Goal: Task Accomplishment & Management: Use online tool/utility

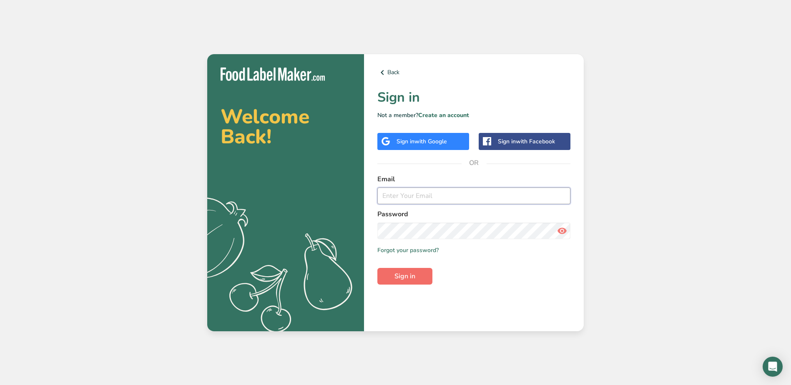
type input "[EMAIL_ADDRESS][DOMAIN_NAME]"
click at [418, 270] on button "Sign in" at bounding box center [405, 276] width 55 height 17
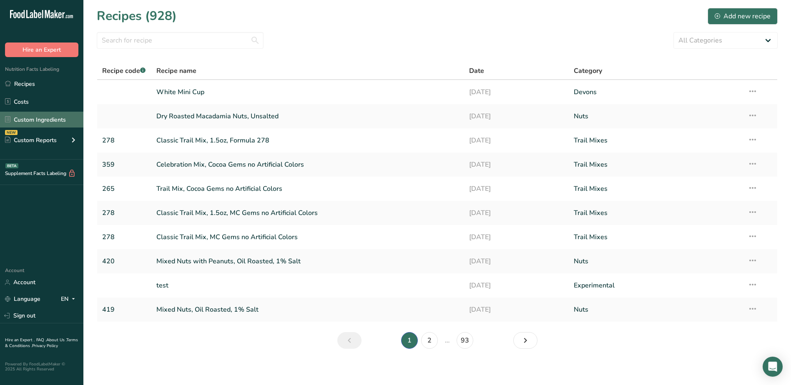
click at [38, 118] on link "Custom Ingredients" at bounding box center [41, 120] width 83 height 16
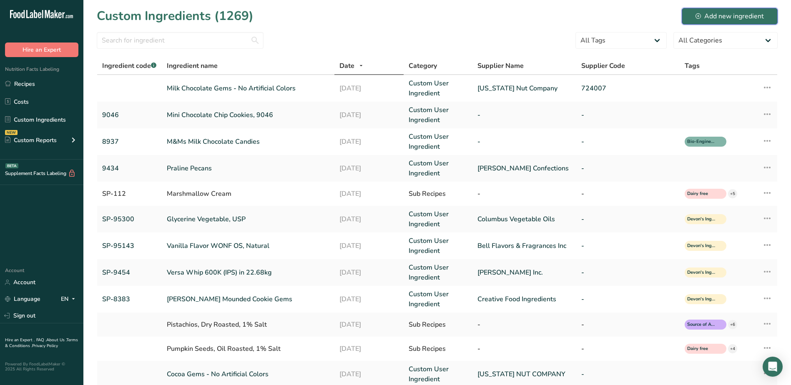
click at [726, 13] on div "Add new ingredient" at bounding box center [730, 16] width 68 height 10
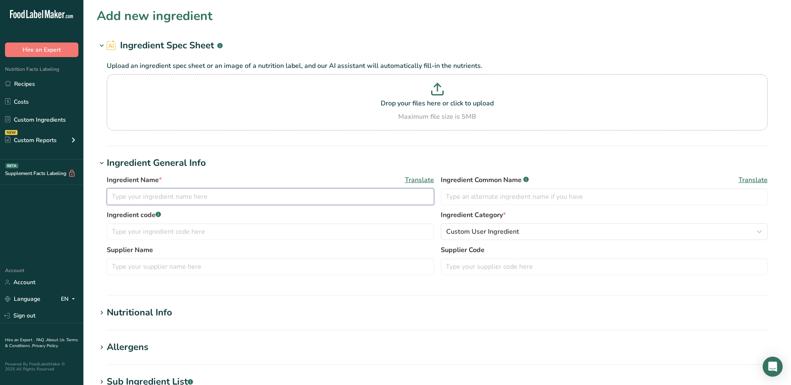
click at [164, 205] on input "text" at bounding box center [270, 197] width 327 height 17
type input "Natural Red Color"
type input "SP-1848"
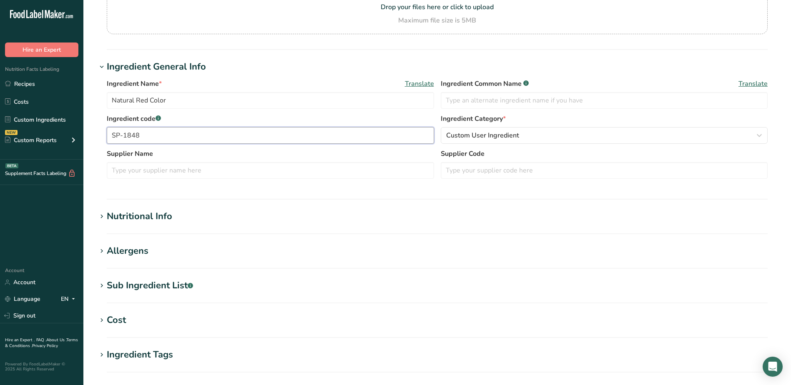
scroll to position [125, 0]
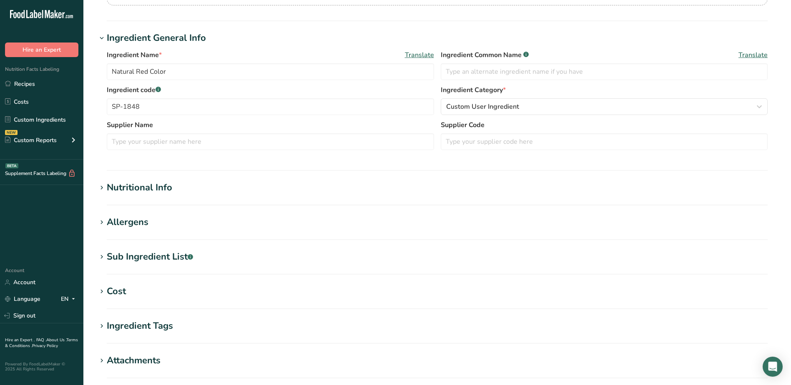
click at [133, 185] on div "Nutritional Info" at bounding box center [139, 188] width 65 height 14
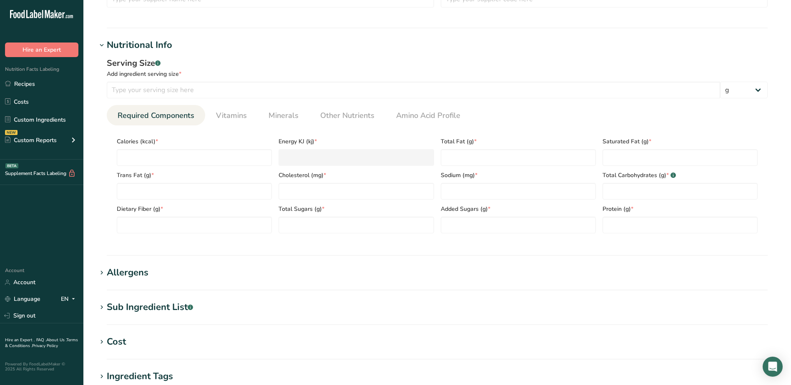
scroll to position [292, 0]
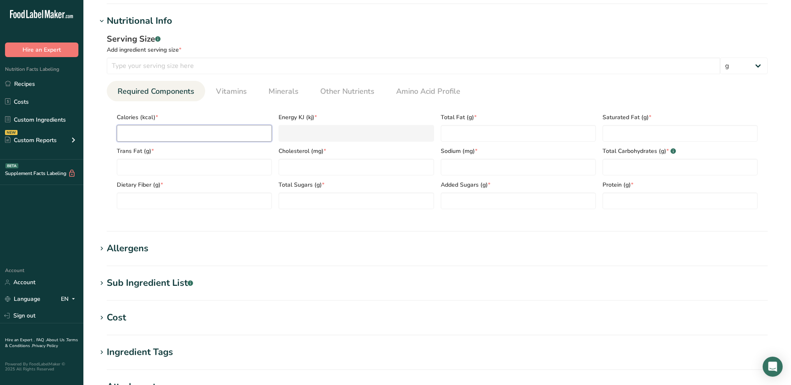
click at [151, 134] on input "number" at bounding box center [194, 133] width 155 height 17
type input "6"
type KJ "25.1"
type input "61"
type KJ "255.2"
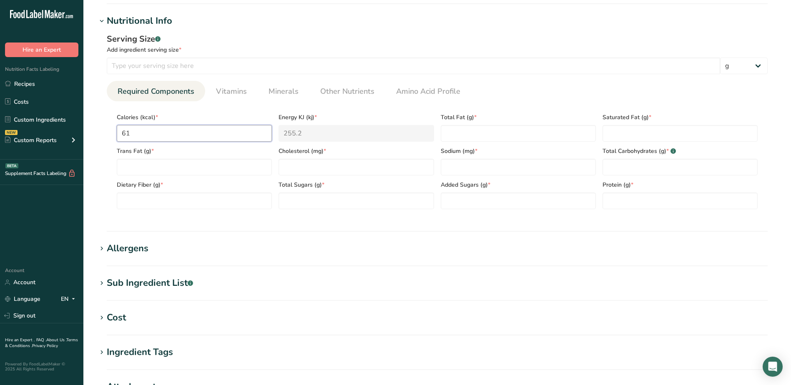
type input "610"
type KJ "2552.2"
type input "610.9"
type KJ "2556"
type input "610.97"
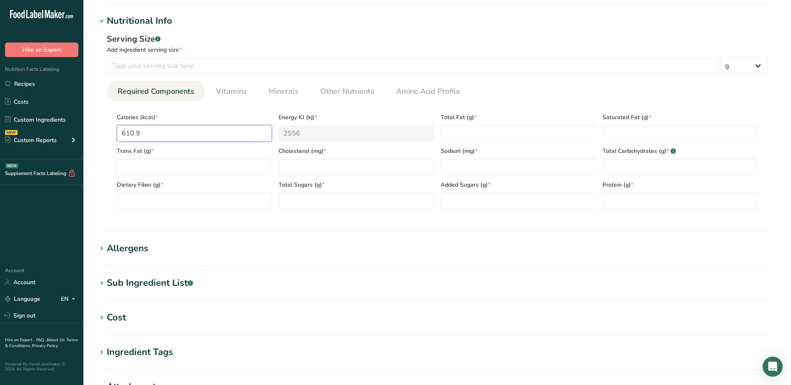
type KJ "2556.3"
type input "610.970"
type Fat "54.920"
type Fat "51.468"
type Fat "0.000"
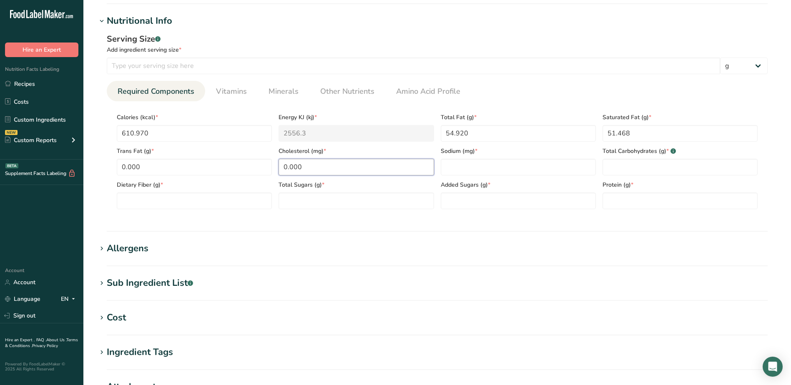
type input "0.000"
type input "126.176"
type Carbohydrates "28.615"
type Fiber "1.058"
type Sugars "1.609"
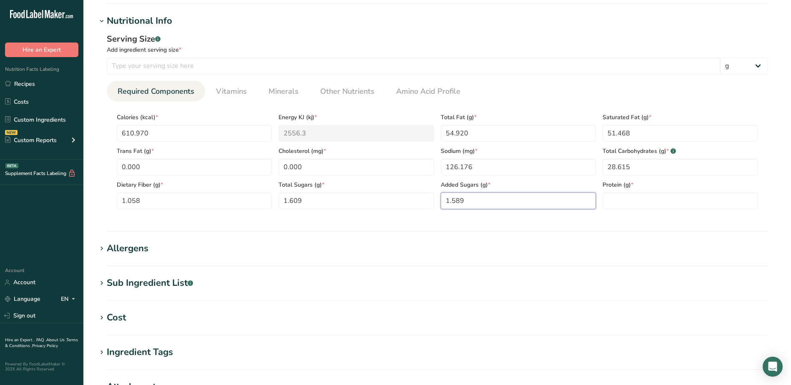
type Sugars "1.589"
type input "0.522"
click at [222, 90] on span "Vitamins" at bounding box center [231, 91] width 31 height 11
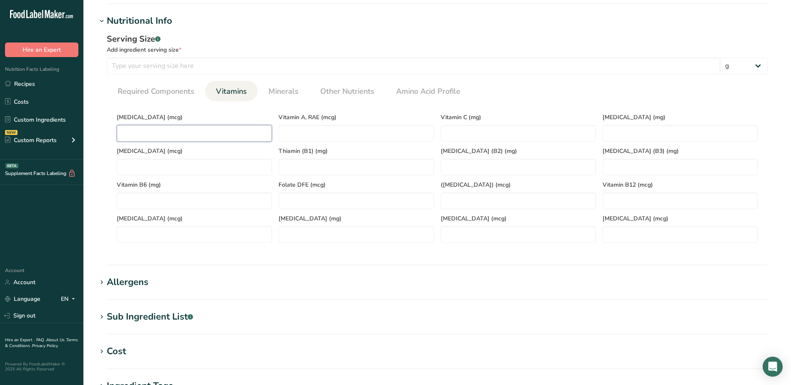
click at [200, 132] on D "number" at bounding box center [194, 133] width 155 height 17
type D "0.000"
type RAE "0.405"
type C "0.000"
type E "0.000"
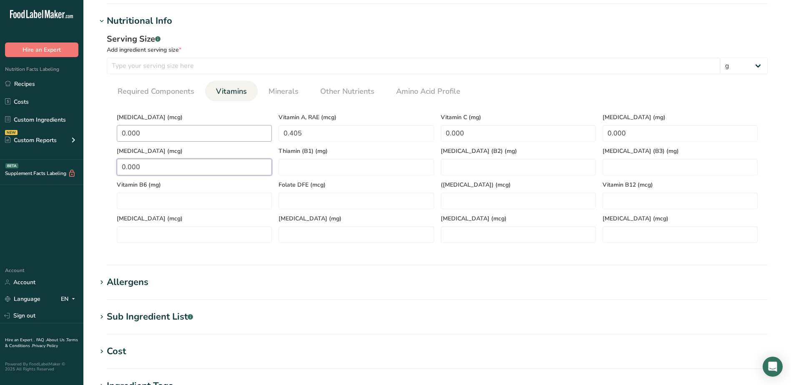
type K "0.000"
type \(B1\) "0.000"
type \(B2\) "0.000"
type \(B3\) "0.000"
type B6 "0.000"
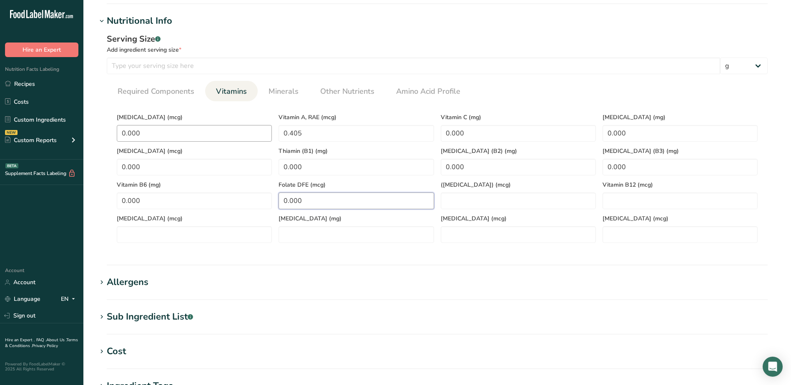
type DFE "0.000"
type Acid\) "0.000"
type B12 "0.000"
type input "0.000"
type acid "0.000"
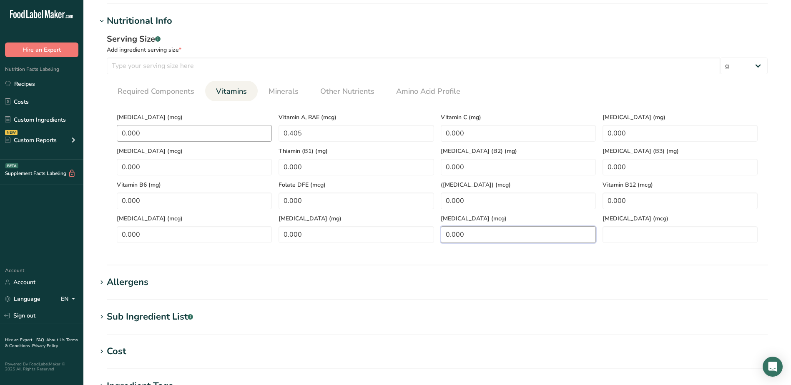
type Carotene "0.000"
click at [260, 83] on li "Minerals" at bounding box center [284, 91] width 52 height 20
click at [284, 97] on link "Minerals" at bounding box center [283, 91] width 37 height 21
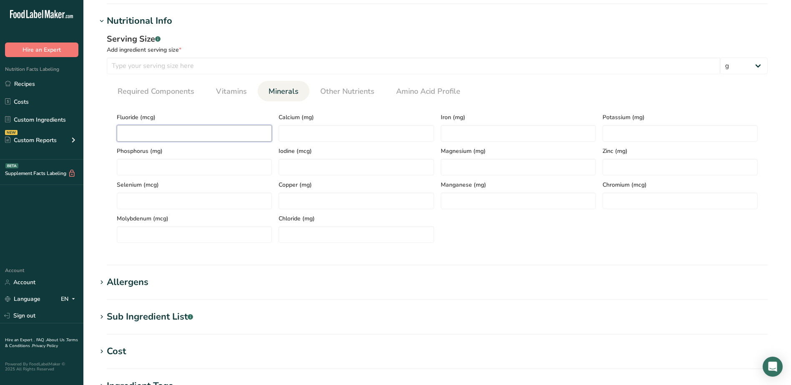
click at [180, 130] on input "number" at bounding box center [194, 133] width 155 height 17
type input "0.000"
type input "27.347"
type input "0.000"
drag, startPoint x: 663, startPoint y: 141, endPoint x: 546, endPoint y: 140, distance: 117.6
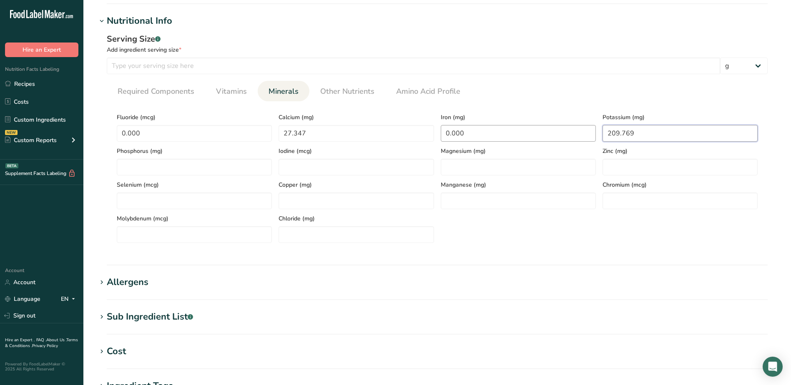
click at [546, 140] on div "Fluoride (mcg) 0.000 Calcium (mg) 27.347 Iron (mg) 0.000 Potassium (mg) 209.769…" at bounding box center [437, 175] width 648 height 135
type input "509.769"
type input "0.000"
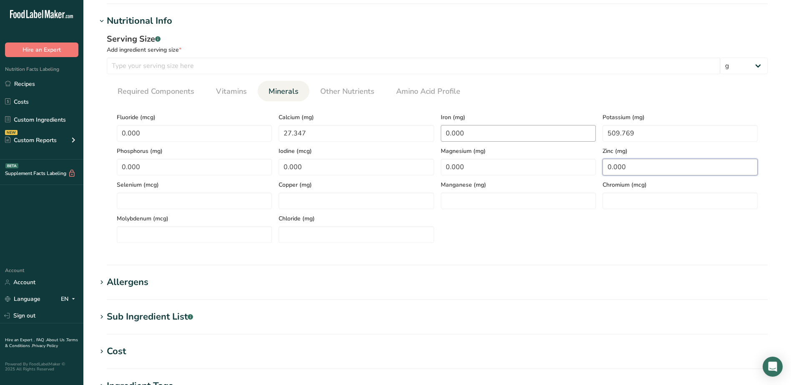
type input "0.000"
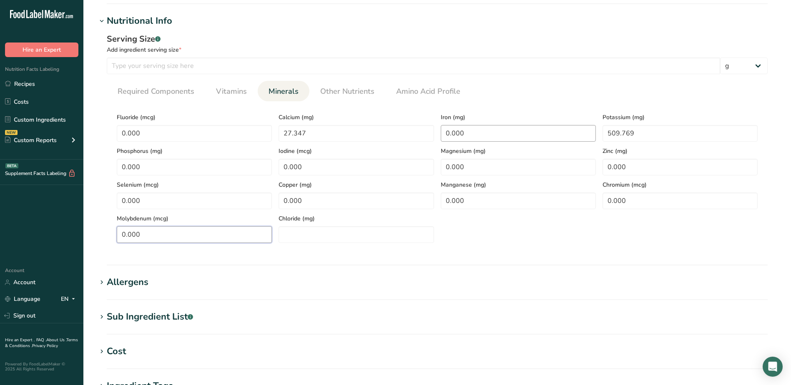
type input "0.000"
click at [338, 88] on span "Other Nutrients" at bounding box center [347, 91] width 54 height 11
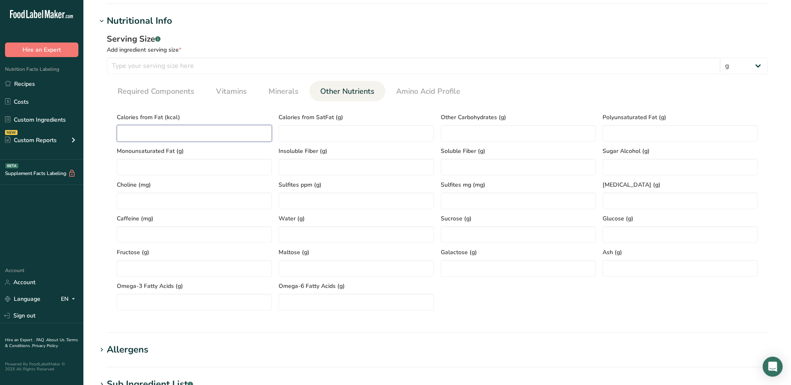
click at [167, 132] on Fat "number" at bounding box center [194, 133] width 155 height 17
type Carbohydrates "0.040"
type Fat "2.528"
type Fat "0.924"
type Alcohol "0.000"
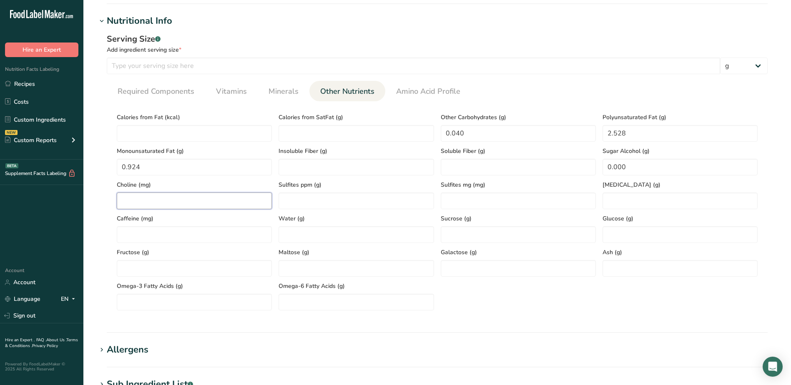
click at [227, 200] on input "number" at bounding box center [194, 201] width 155 height 17
type input "0.000"
click at [334, 169] on Fiber "number" at bounding box center [356, 167] width 155 height 17
type Fiber "0.000"
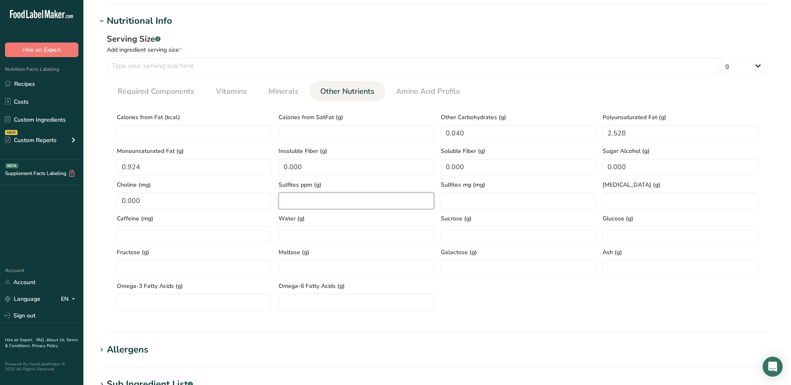
click at [340, 200] on ppm "number" at bounding box center [356, 201] width 155 height 17
click at [190, 228] on input "number" at bounding box center [194, 235] width 155 height 17
type input "0.000"
type input "0"
type input "14.087"
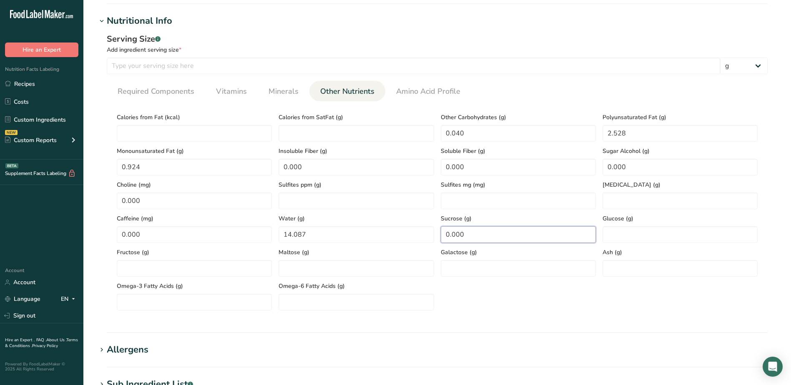
type input "0.000"
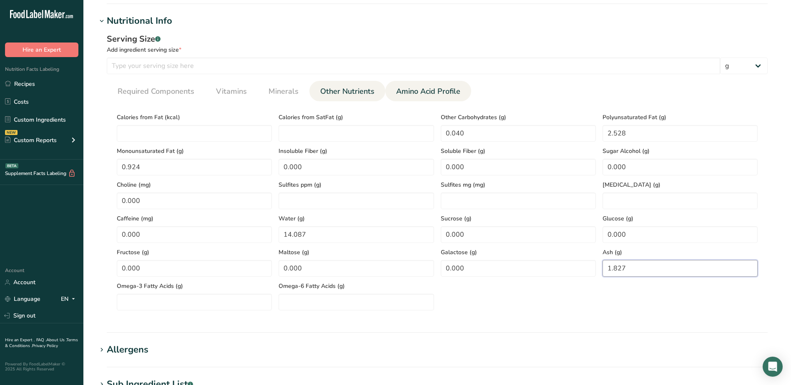
type input "1.827"
click at [421, 96] on span "Amino Acid Profile" at bounding box center [428, 91] width 64 height 11
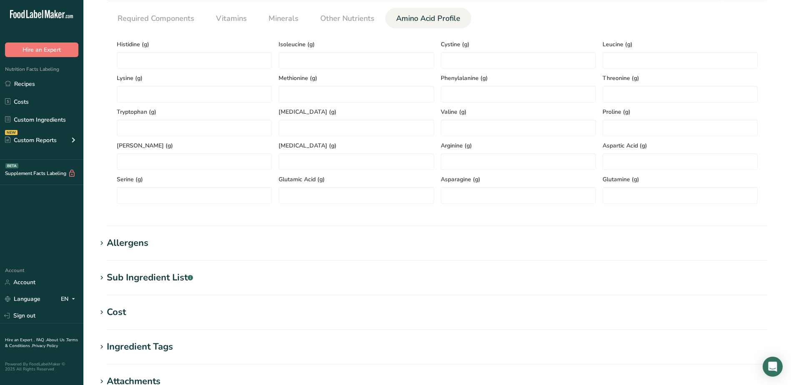
scroll to position [375, 0]
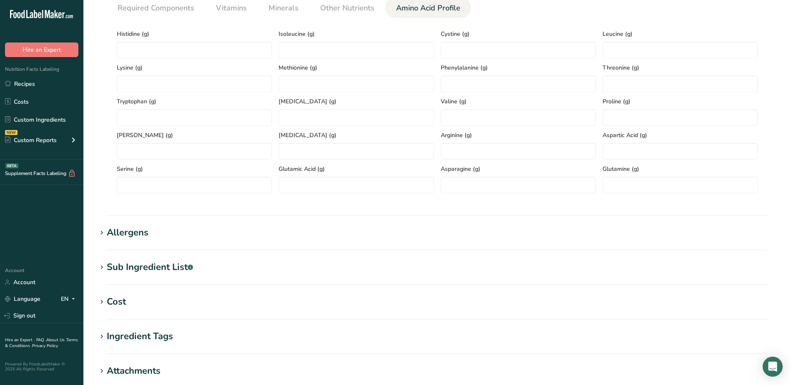
click at [120, 236] on div "Allergens" at bounding box center [128, 233] width 42 height 14
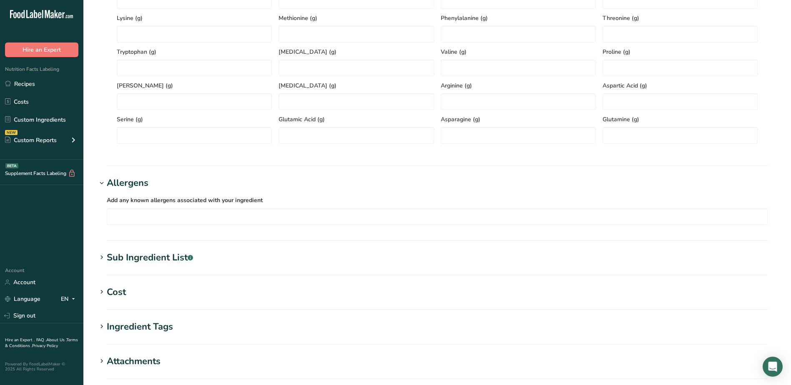
scroll to position [501, 0]
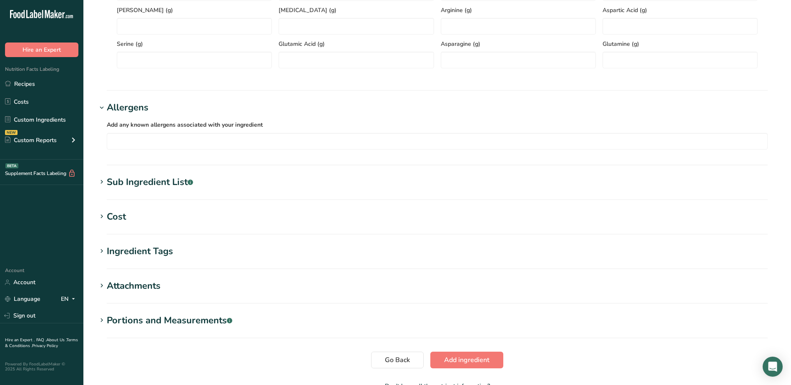
click at [148, 183] on div "Sub Ingredient List .a-a{fill:#347362;}.b-a{fill:#fff;}" at bounding box center [150, 183] width 86 height 14
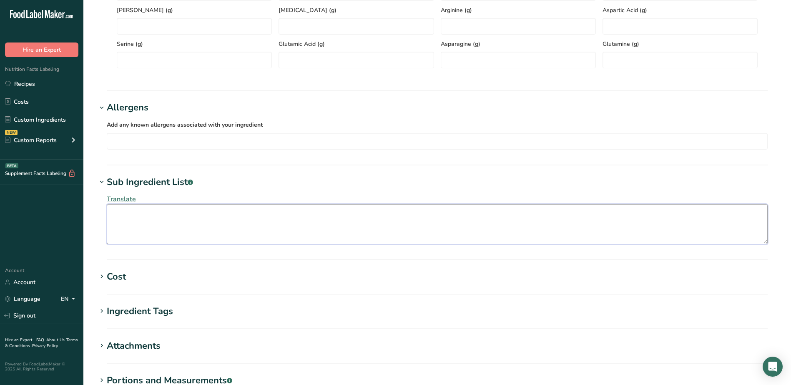
click at [195, 216] on textarea at bounding box center [437, 224] width 661 height 40
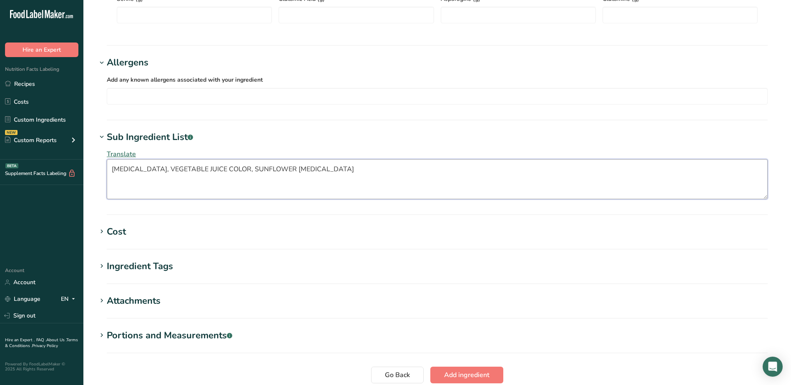
scroll to position [615, 0]
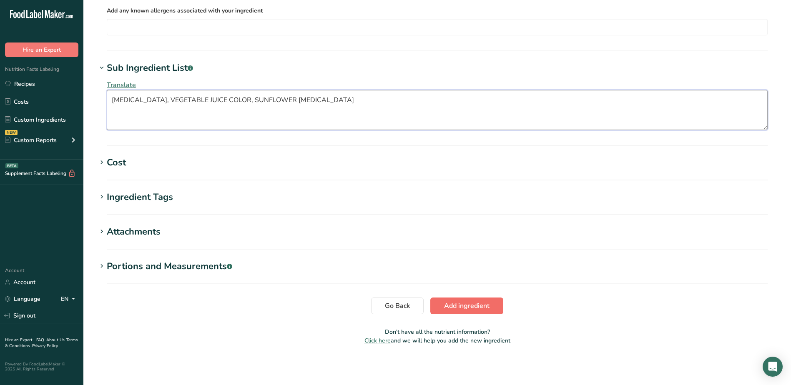
type textarea "[MEDICAL_DATA], VEGETABLE JUICE COLOR, SUNFLOWER [MEDICAL_DATA]"
click at [480, 305] on span "Add ingredient" at bounding box center [466, 306] width 45 height 10
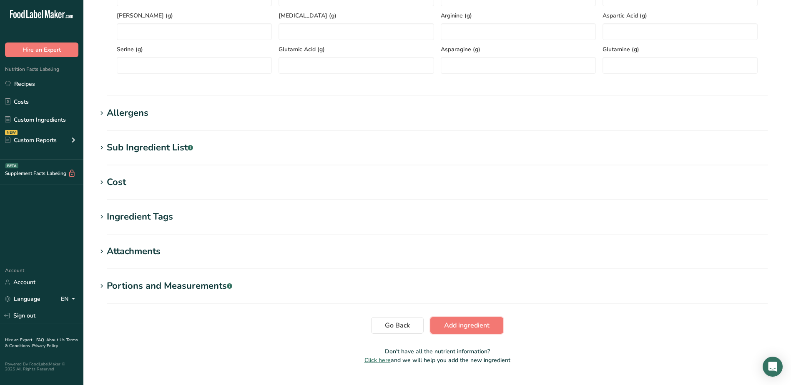
scroll to position [0, 0]
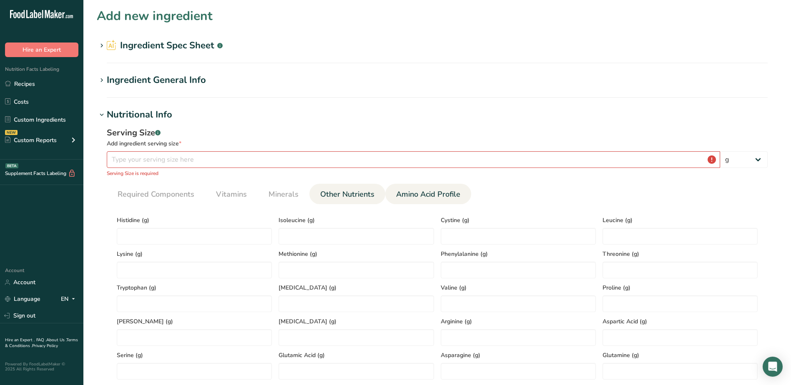
click at [341, 196] on span "Other Nutrients" at bounding box center [347, 194] width 54 height 11
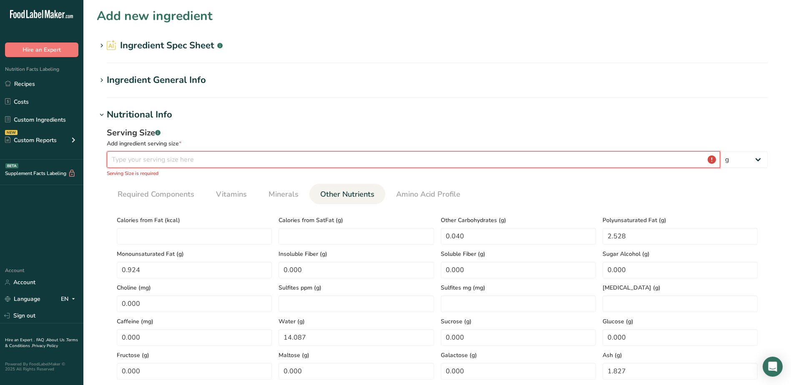
click at [315, 159] on input "number" at bounding box center [414, 159] width 614 height 17
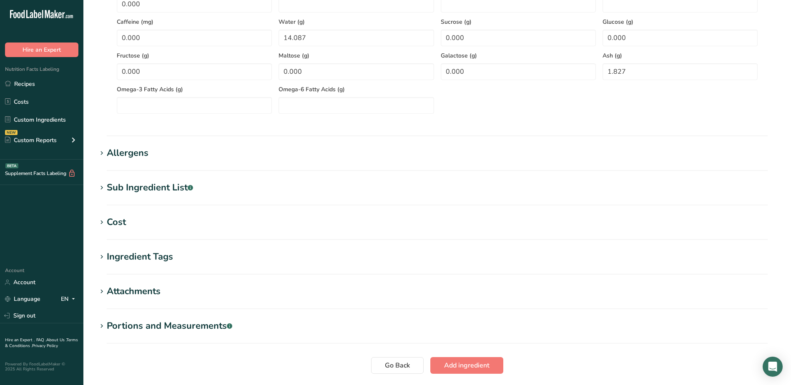
scroll to position [350, 0]
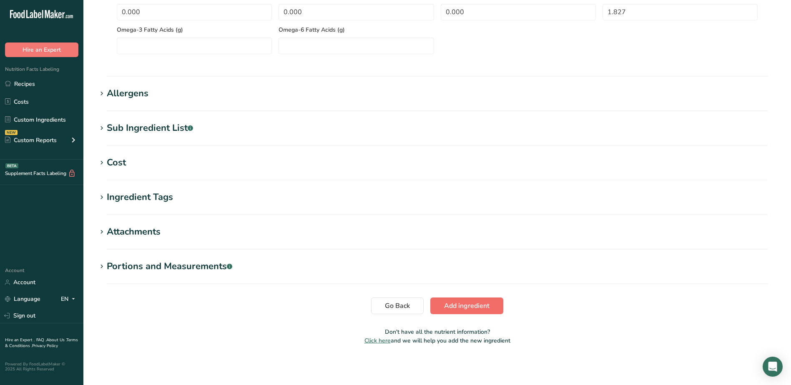
type input "100"
click at [470, 303] on span "Add ingredient" at bounding box center [466, 306] width 45 height 10
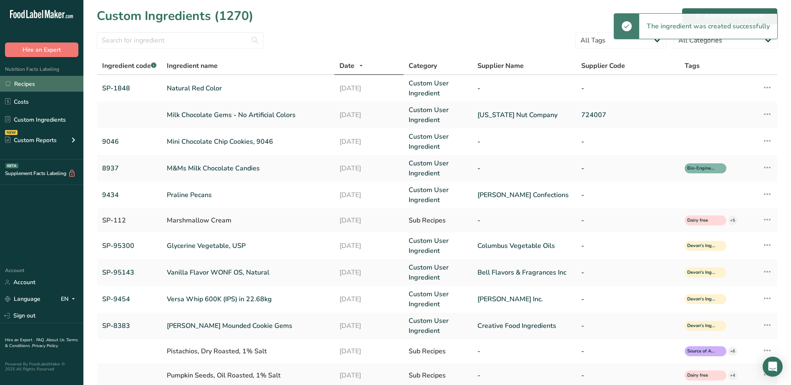
click at [31, 86] on link "Recipes" at bounding box center [41, 84] width 83 height 16
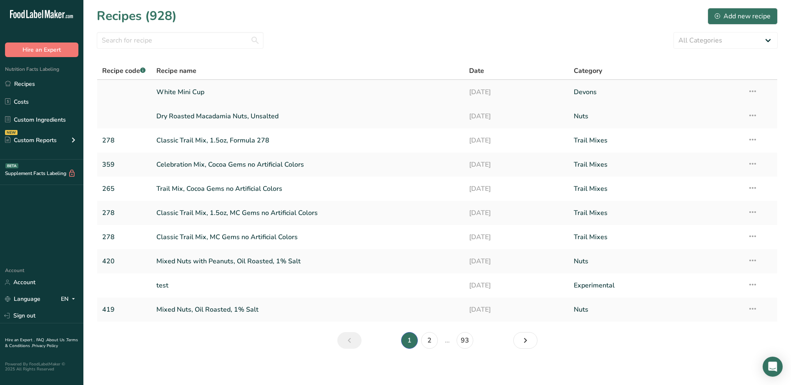
click at [754, 93] on icon at bounding box center [753, 91] width 10 height 15
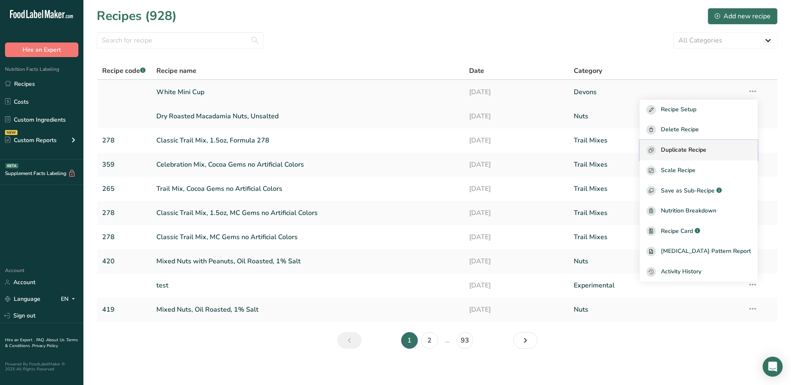
click at [707, 146] on span "Duplicate Recipe" at bounding box center [683, 151] width 45 height 10
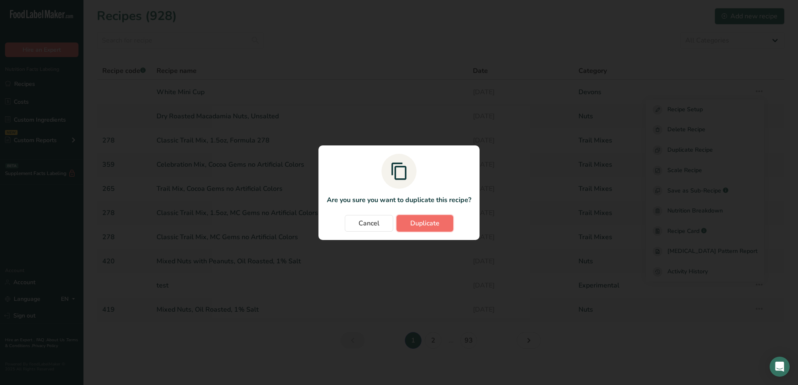
click at [429, 224] on span "Duplicate" at bounding box center [424, 224] width 29 height 10
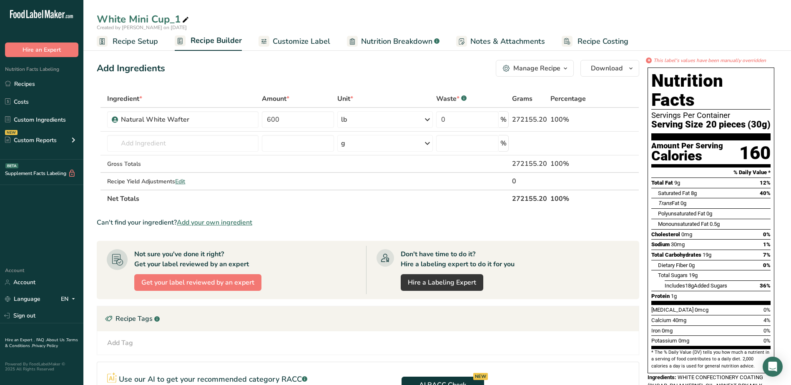
click at [146, 43] on span "Recipe Setup" at bounding box center [135, 41] width 45 height 11
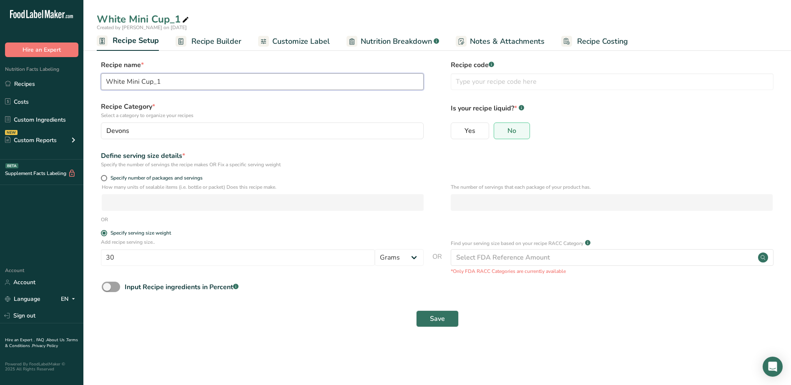
click at [174, 86] on input "White Mini Cup_1" at bounding box center [262, 81] width 323 height 17
drag, startPoint x: 123, startPoint y: 81, endPoint x: 79, endPoint y: 76, distance: 44.1
click at [79, 76] on div ".a-20{fill:#fff;} Hire an Expert Nutrition Facts Labeling Recipes Costs Custom …" at bounding box center [395, 192] width 791 height 385
type input "Red Mini Cup"
click at [445, 320] on button "Save" at bounding box center [437, 319] width 43 height 17
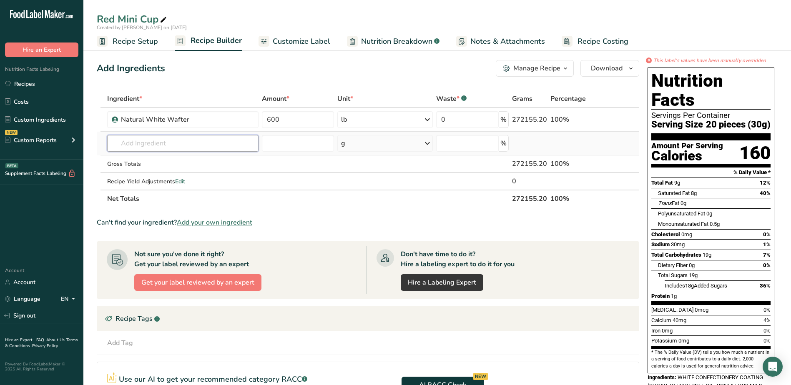
click at [219, 145] on input "text" at bounding box center [182, 143] width 151 height 17
type input "sp-1848"
click at [237, 155] on link "SP-1848 Natural Red Color" at bounding box center [182, 161] width 151 height 14
type input "Natural Red Color"
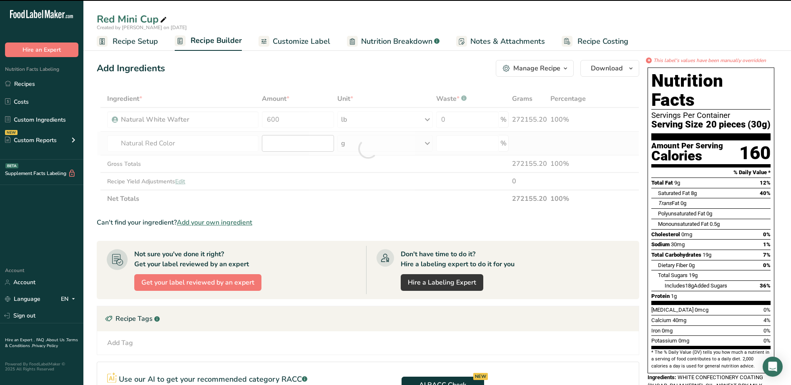
type input "0"
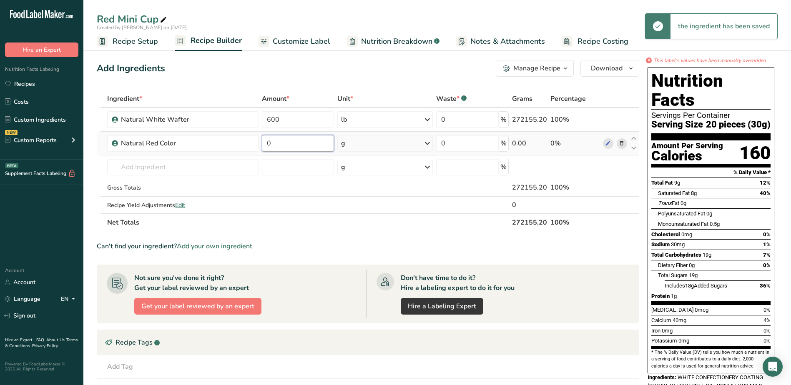
click at [295, 143] on input "0" at bounding box center [298, 143] width 72 height 17
type input "5.625"
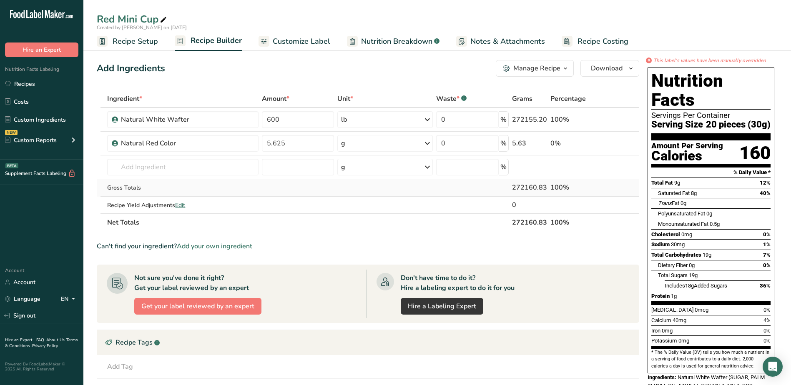
click at [449, 196] on div "Ingredient * Amount * Unit * Waste * .a-a{fill:#347362;}.b-a{fill:#fff;} Grams …" at bounding box center [368, 160] width 543 height 141
click at [307, 42] on span "Customize Label" at bounding box center [302, 41] width 58 height 11
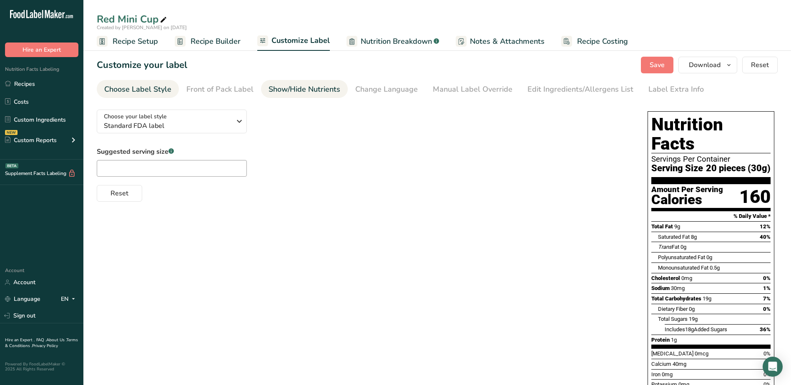
click at [286, 91] on div "Show/Hide Nutrients" at bounding box center [305, 89] width 72 height 11
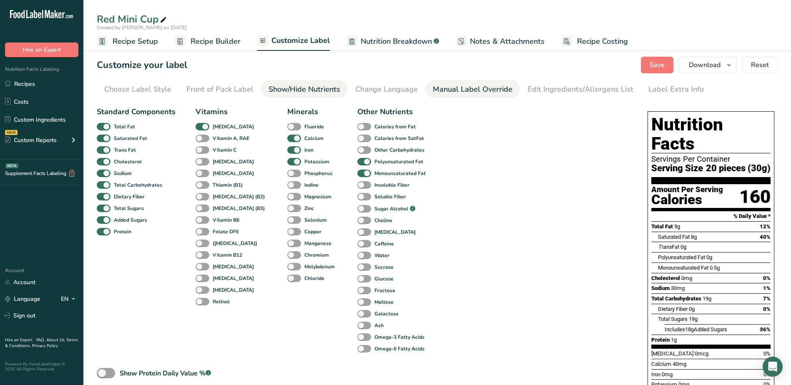
click at [480, 87] on div "Manual Label Override" at bounding box center [473, 89] width 80 height 11
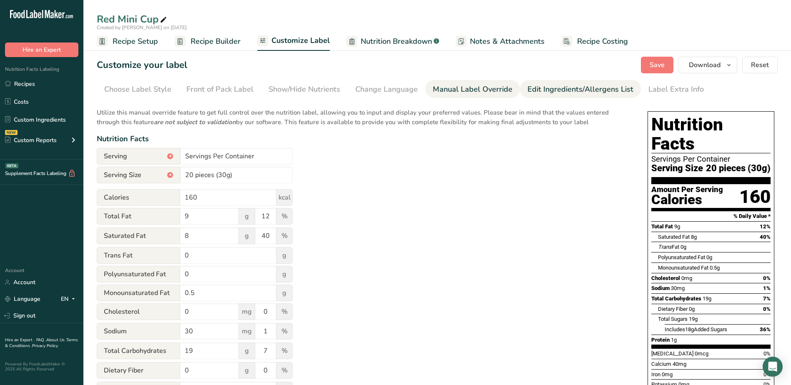
click at [545, 93] on div "Edit Ingredients/Allergens List" at bounding box center [581, 89] width 106 height 11
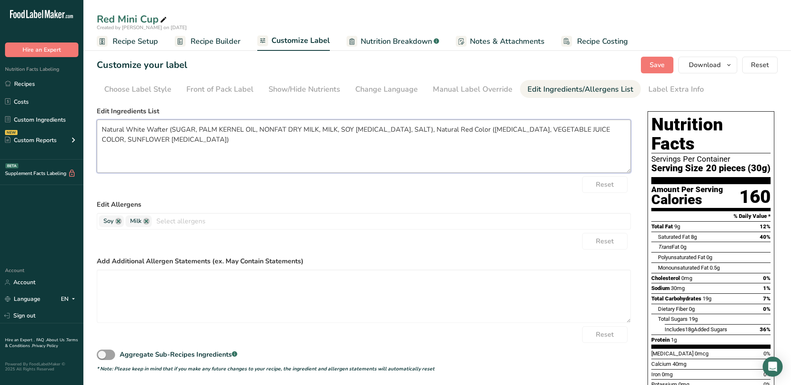
drag, startPoint x: 166, startPoint y: 129, endPoint x: 97, endPoint y: 130, distance: 68.8
click at [97, 130] on textarea "Natural White Wafter (SUGAR, PALM KERNEL OIL, NONFAT DRY MILK, MILK, SOY [MEDIC…" at bounding box center [364, 146] width 534 height 53
drag, startPoint x: 505, startPoint y: 130, endPoint x: 452, endPoint y: 128, distance: 53.4
click at [452, 128] on textarea "WHITE CONFECTIONERY COATING (SUGAR, PALM KERNEL OIL, NONFAT DRY MILK, MILK, SOY…" at bounding box center [364, 146] width 534 height 53
type textarea "WHITE CONFECTIONERY COATING (SUGAR, PALM KERNEL OIL, NONFAT DRY MILK, MILK, SOY…"
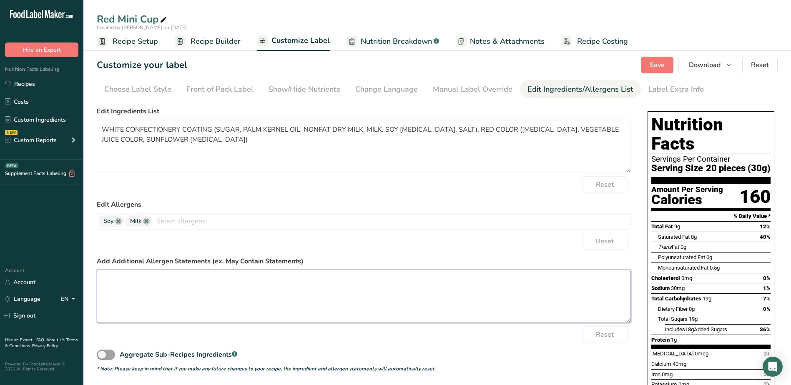
click at [402, 288] on textarea at bounding box center [364, 296] width 534 height 53
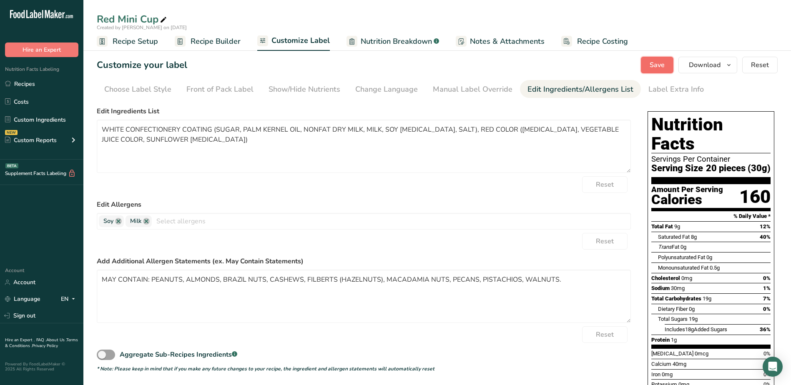
click at [659, 61] on span "Save" at bounding box center [657, 65] width 15 height 10
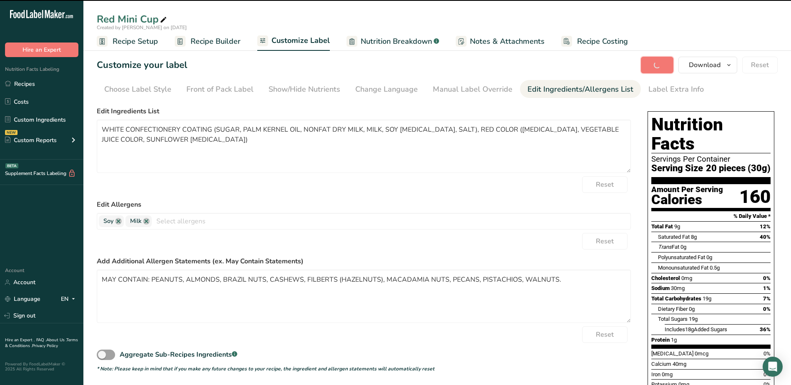
type textarea "MAY CONTAIN: PEANUTS, ALMONDS, BRAZIL NUTS, CASHEWS, FILBERTS (HAZELNUTS), MACA…"
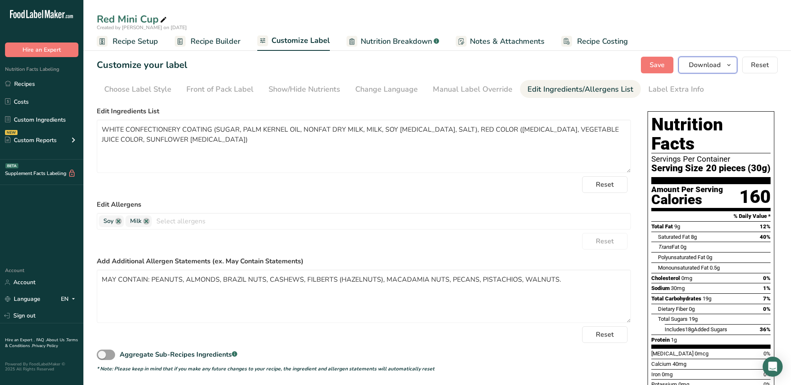
click at [720, 65] on span "Download" at bounding box center [705, 65] width 32 height 10
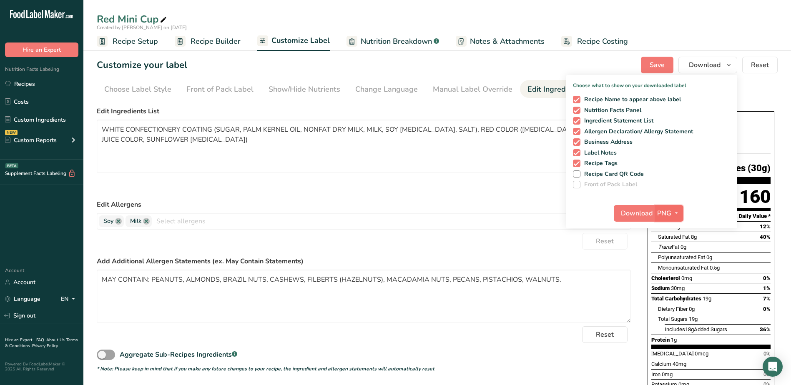
click at [667, 209] on span "PNG" at bounding box center [664, 214] width 14 height 10
click at [672, 270] on link "PDF" at bounding box center [670, 272] width 27 height 14
click at [635, 212] on span "Download" at bounding box center [638, 214] width 32 height 10
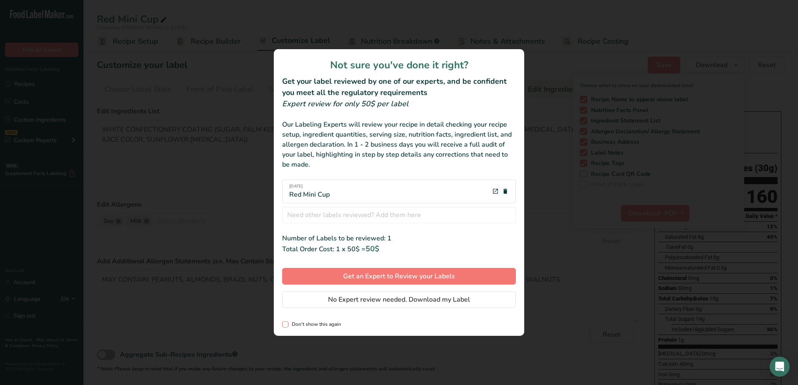
click at [294, 325] on span "Don't show this again" at bounding box center [314, 325] width 53 height 6
click at [287, 325] on input "Don't show this again" at bounding box center [284, 324] width 5 height 5
checkbox input "true"
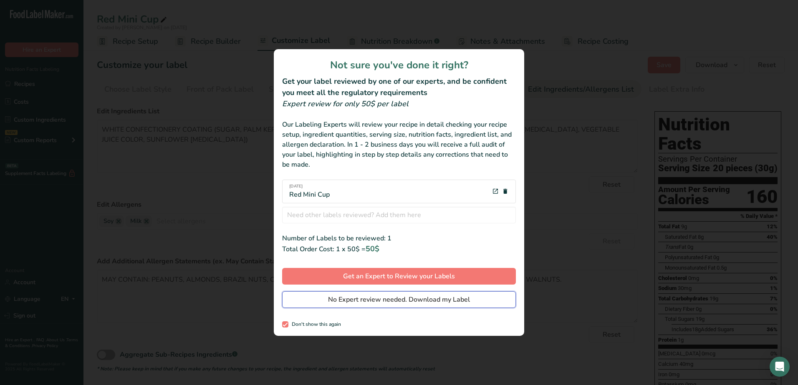
click at [416, 299] on span "No Expert review needed. Download my Label" at bounding box center [399, 300] width 142 height 10
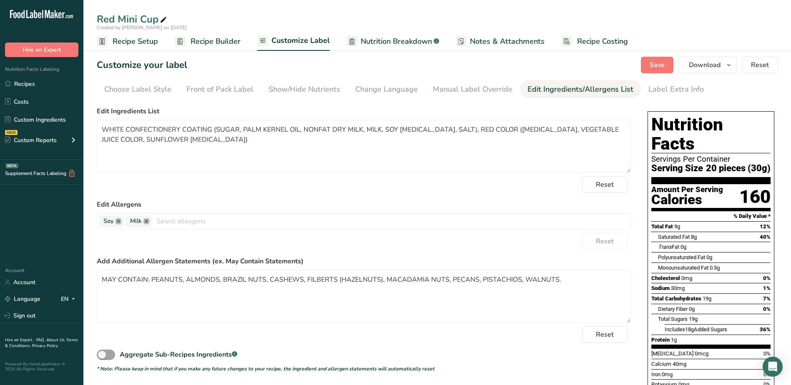
click at [191, 41] on span "Recipe Builder" at bounding box center [216, 41] width 50 height 11
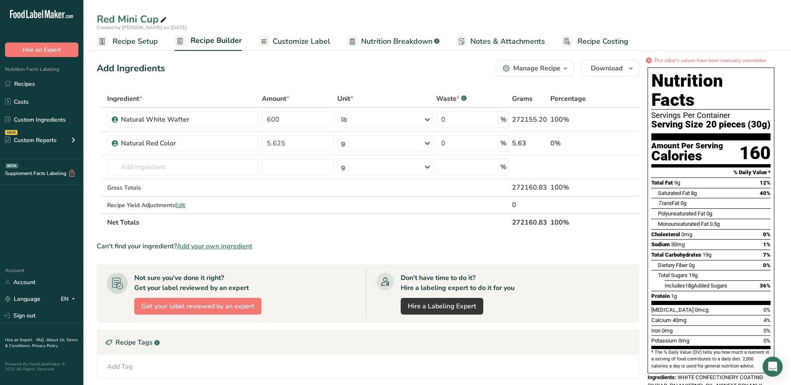
click at [559, 68] on div "Manage Recipe" at bounding box center [536, 68] width 47 height 10
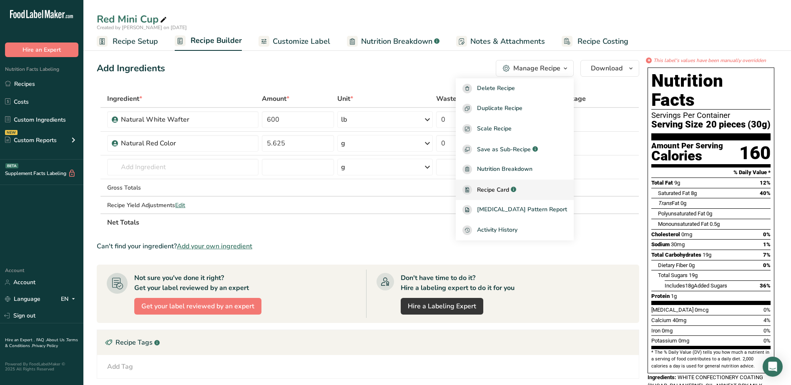
click at [509, 187] on span "Recipe Card" at bounding box center [493, 190] width 32 height 9
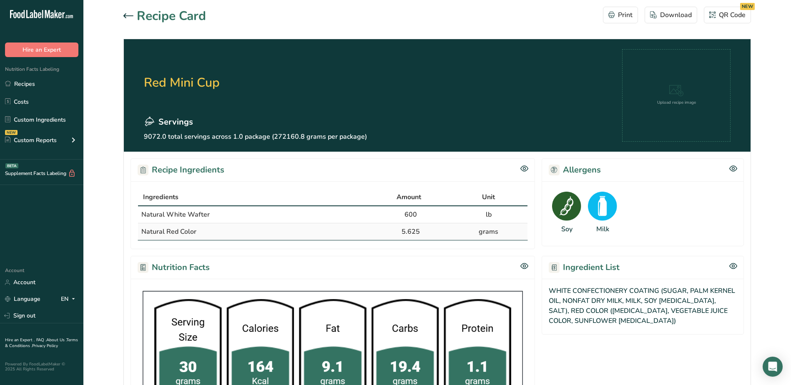
click at [156, 18] on h1 "Recipe Card" at bounding box center [171, 16] width 69 height 19
click at [143, 11] on h1 "Recipe Card" at bounding box center [171, 16] width 69 height 19
click at [131, 15] on icon at bounding box center [128, 15] width 10 height 5
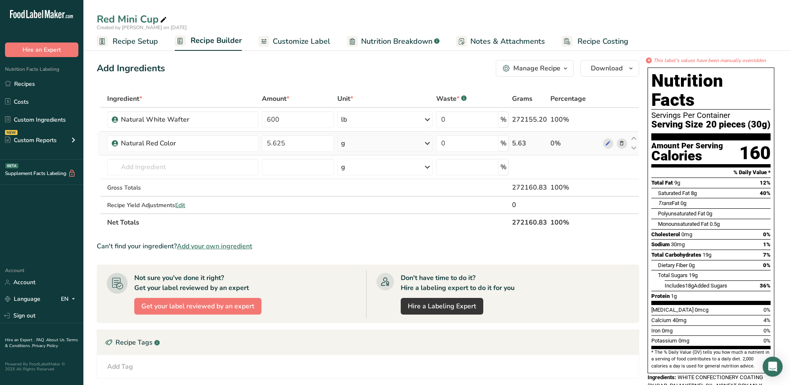
click at [381, 145] on div "g" at bounding box center [385, 143] width 96 height 17
click at [370, 208] on div "See more" at bounding box center [377, 209] width 70 height 9
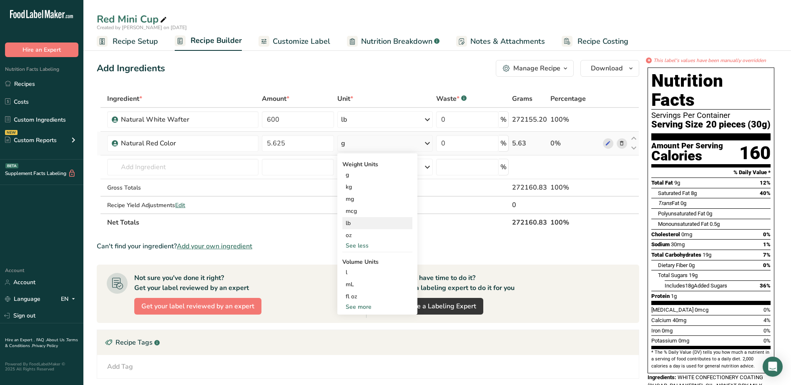
click at [374, 226] on div "lb" at bounding box center [377, 223] width 70 height 12
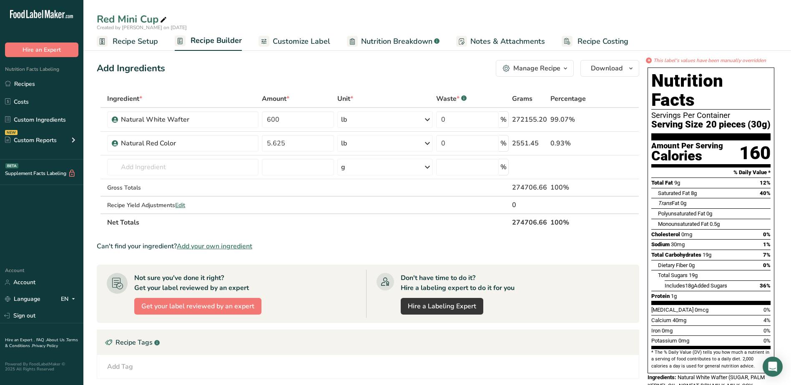
click at [310, 43] on span "Customize Label" at bounding box center [302, 41] width 58 height 11
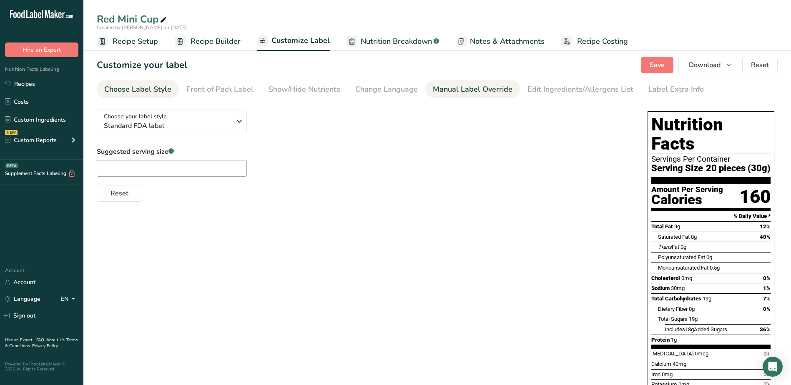
click at [498, 92] on div "Manual Label Override" at bounding box center [473, 89] width 80 height 11
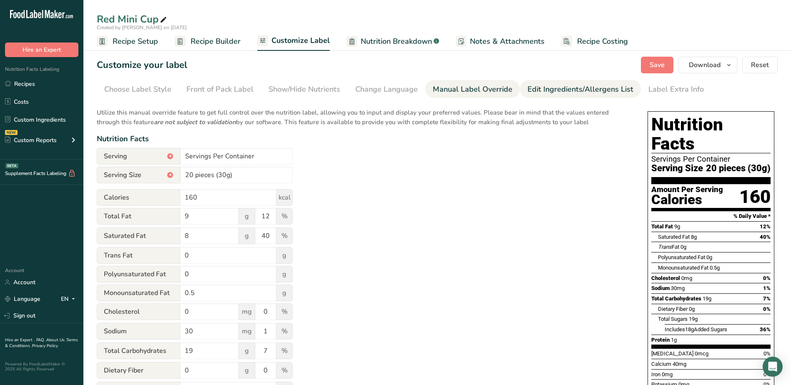
click at [558, 91] on div "Edit Ingredients/Allergens List" at bounding box center [581, 89] width 106 height 11
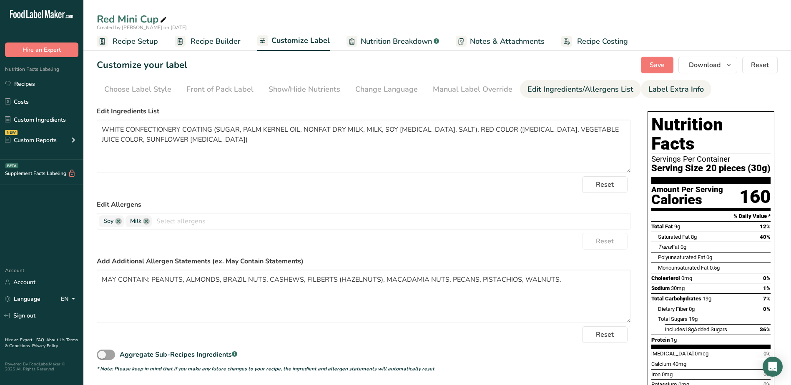
click at [652, 81] on link "Label Extra Info" at bounding box center [676, 89] width 55 height 19
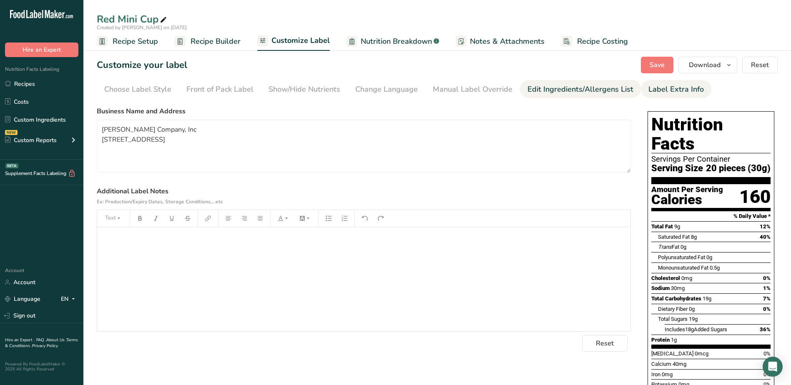
click at [536, 89] on div "Edit Ingredients/Allergens List" at bounding box center [581, 89] width 106 height 11
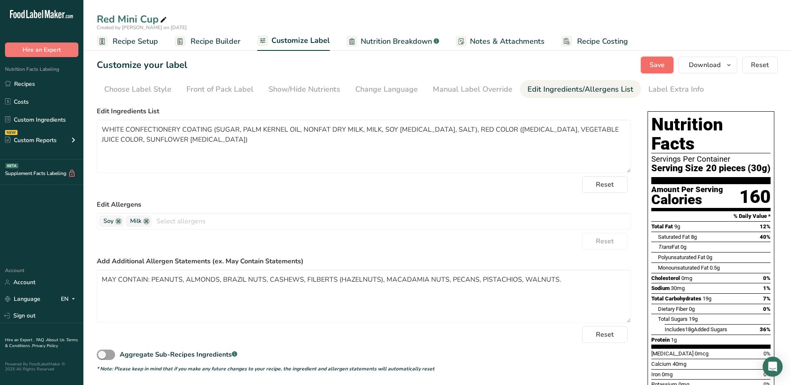
click at [647, 65] on button "Save" at bounding box center [657, 65] width 33 height 17
click at [209, 40] on span "Recipe Builder" at bounding box center [216, 41] width 50 height 11
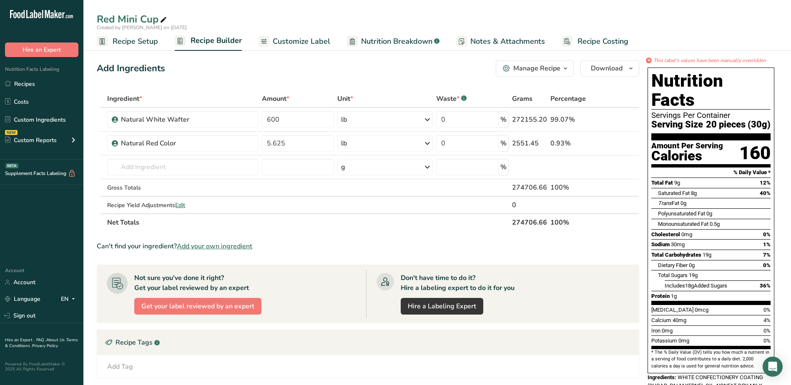
click at [568, 70] on icon "button" at bounding box center [565, 68] width 7 height 10
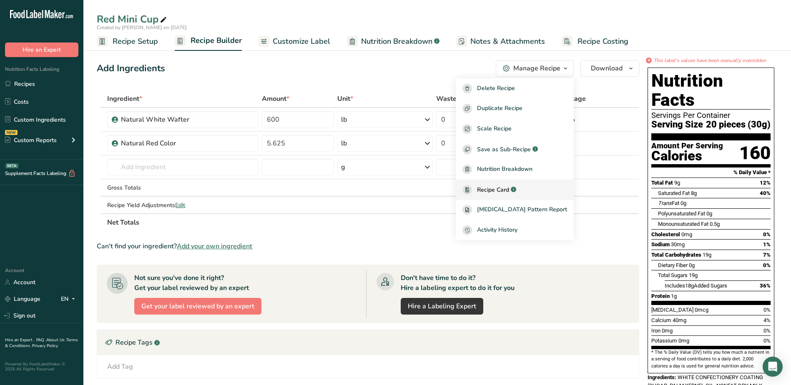
click at [509, 189] on span "Recipe Card" at bounding box center [493, 190] width 32 height 9
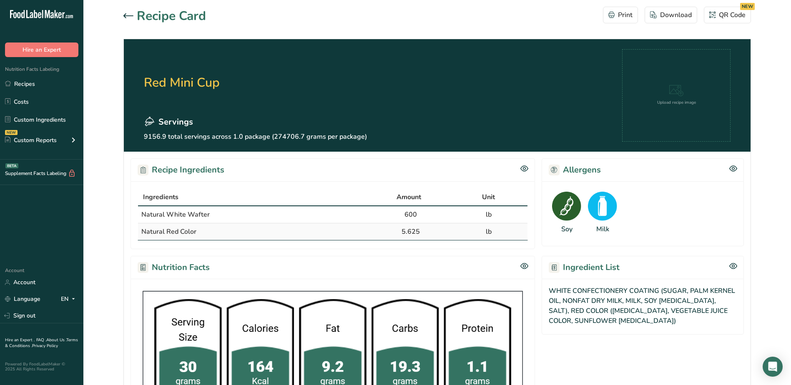
click at [518, 266] on div "Nutrition Facts" at bounding box center [333, 267] width 405 height 23
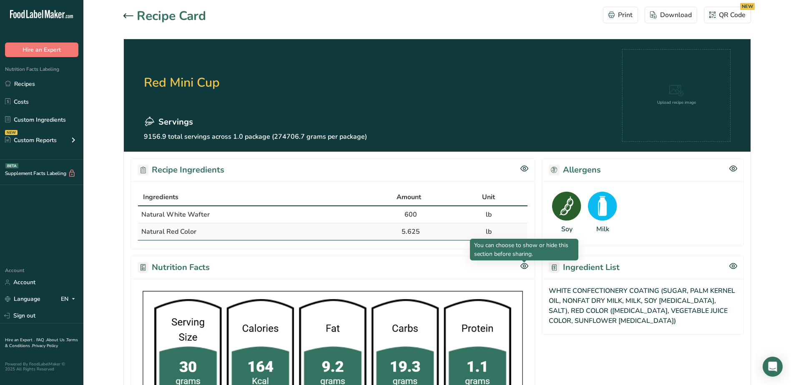
click at [523, 265] on icon at bounding box center [525, 266] width 8 height 7
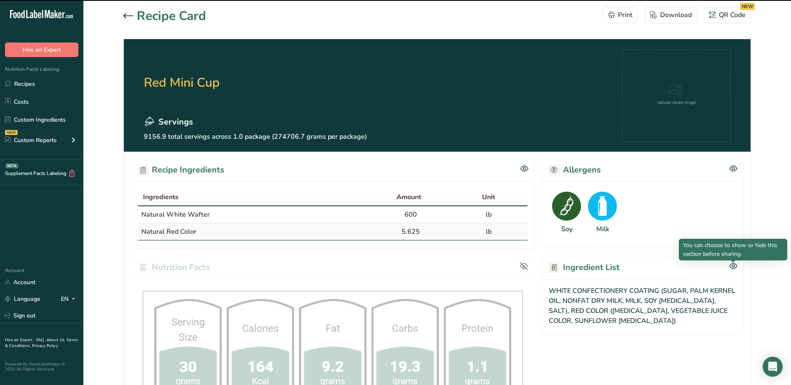
click at [736, 267] on icon at bounding box center [734, 266] width 8 height 5
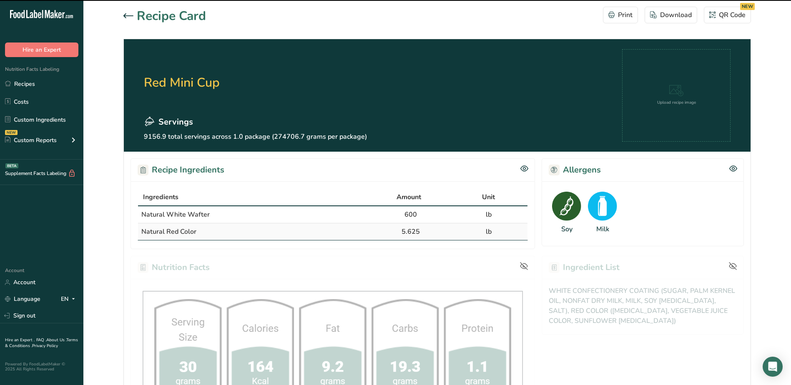
click at [734, 168] on icon at bounding box center [733, 169] width 3 height 3
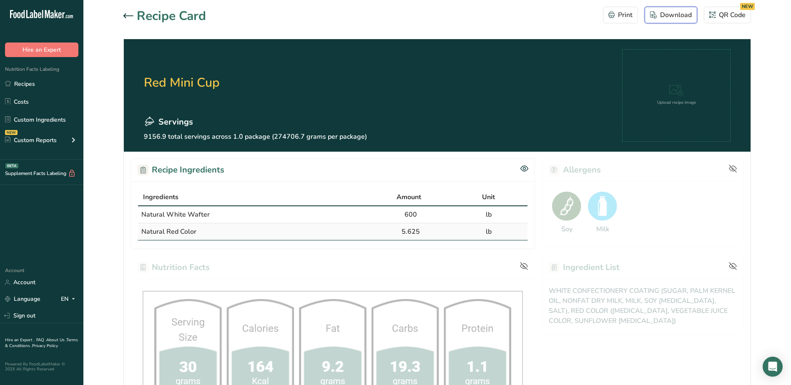
click at [659, 18] on div "Download" at bounding box center [671, 15] width 42 height 10
click at [23, 83] on link "Recipes" at bounding box center [41, 84] width 83 height 16
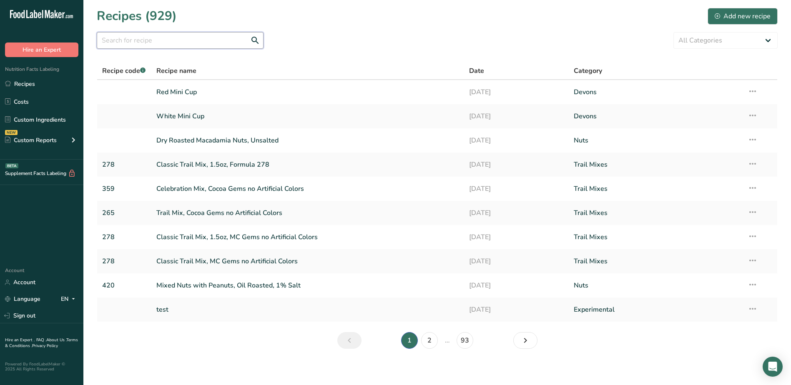
click at [214, 42] on input "text" at bounding box center [180, 40] width 167 height 17
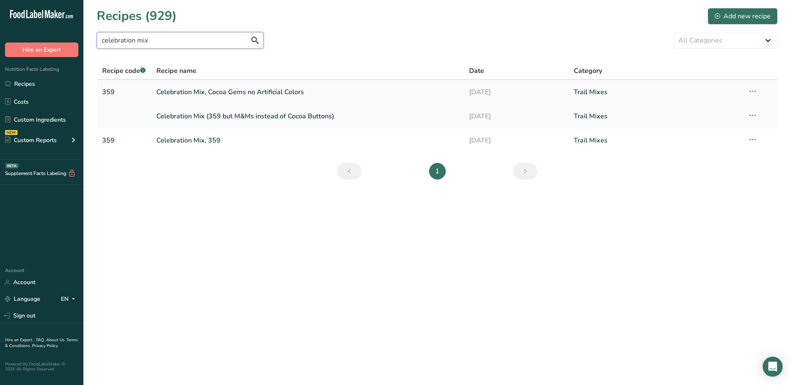
type input "celebration mix"
click at [249, 91] on link "Celebration Mix, Cocoa Gems no Artificial Colors" at bounding box center [307, 92] width 303 height 18
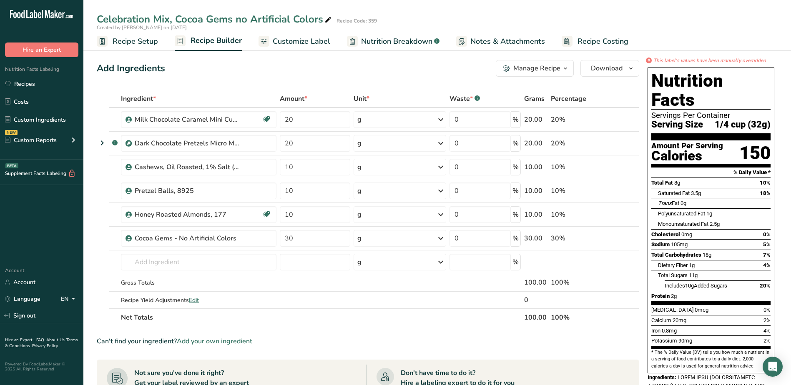
click at [486, 38] on span "Notes & Attachments" at bounding box center [508, 41] width 75 height 11
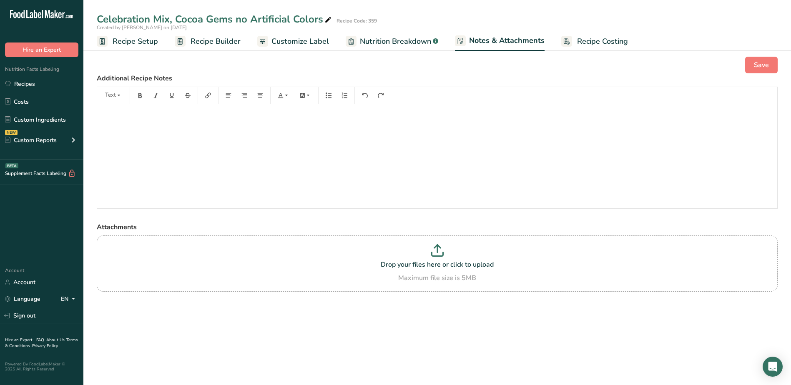
click at [224, 41] on span "Recipe Builder" at bounding box center [216, 41] width 50 height 11
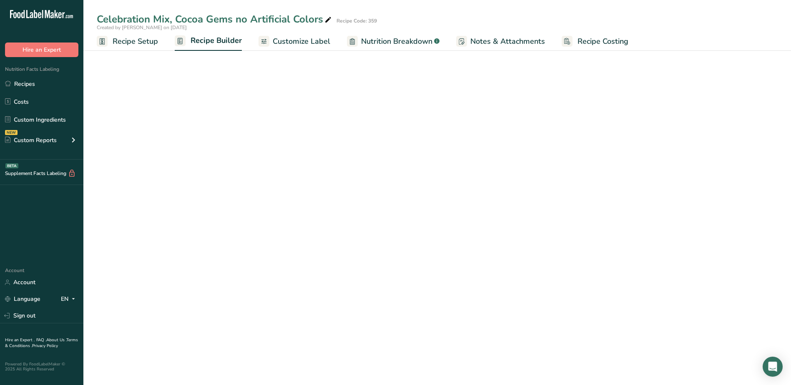
click at [287, 42] on span "Customize Label" at bounding box center [302, 41] width 58 height 11
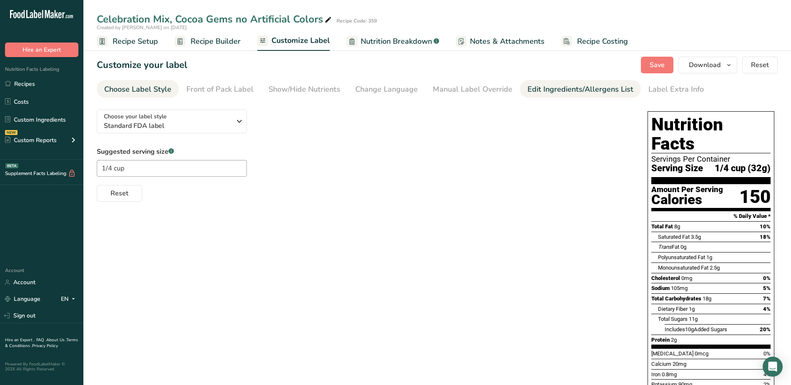
click at [574, 89] on div "Edit Ingredients/Allergens List" at bounding box center [581, 89] width 106 height 11
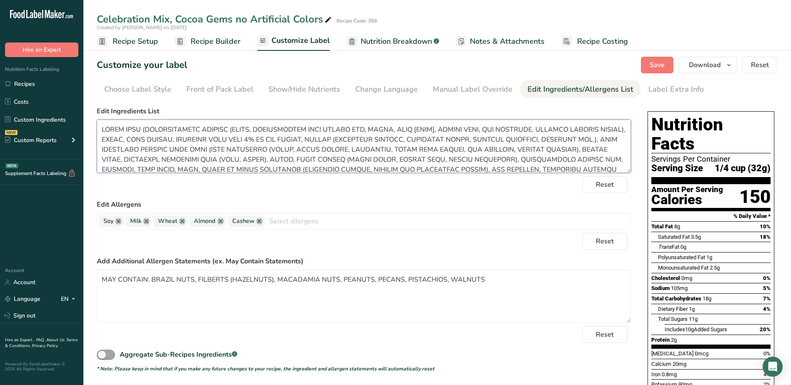
click at [450, 132] on textarea at bounding box center [364, 146] width 534 height 53
click at [602, 140] on textarea at bounding box center [364, 146] width 534 height 53
type textarea "COCOA GEMS (CONFECTIONERY COATING (SUGAR, HYDROGENATED PALM KERNEL OIL, COCOA, …"
click at [653, 64] on span "Save" at bounding box center [657, 65] width 15 height 10
click at [720, 64] on span "Download" at bounding box center [705, 65] width 32 height 10
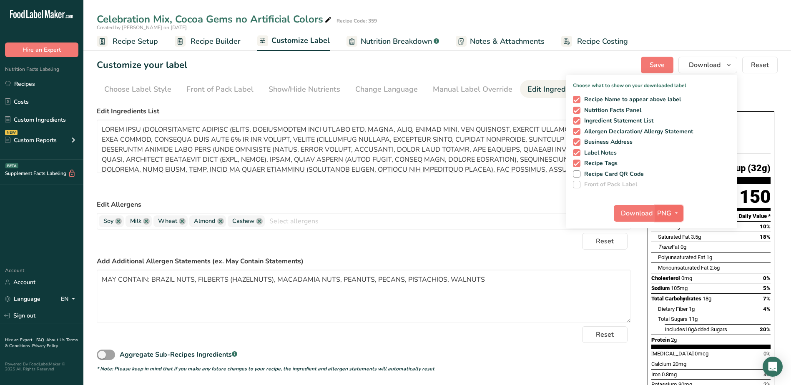
click at [673, 214] on icon "button" at bounding box center [676, 213] width 7 height 10
click at [673, 271] on link "PDF" at bounding box center [670, 272] width 27 height 14
click at [633, 219] on button "Download" at bounding box center [634, 213] width 41 height 17
drag, startPoint x: 23, startPoint y: 83, endPoint x: 406, endPoint y: 104, distance: 384.4
click at [23, 83] on link "Recipes" at bounding box center [41, 84] width 83 height 16
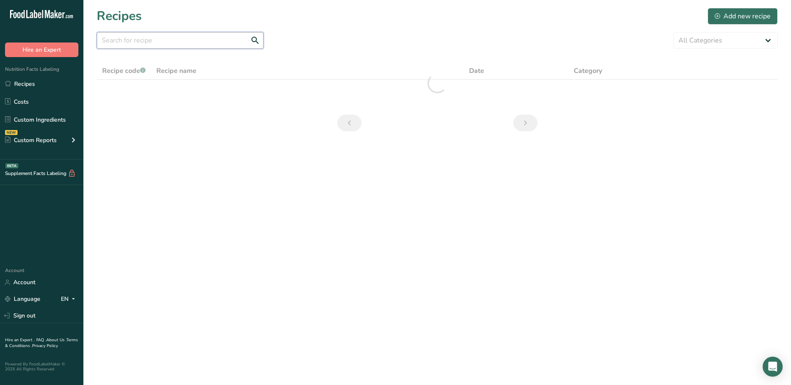
click at [189, 39] on input "text" at bounding box center [180, 40] width 167 height 17
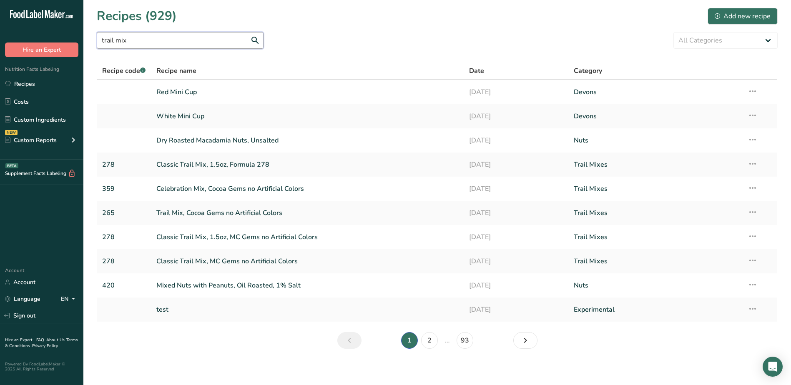
type input "trail mix"
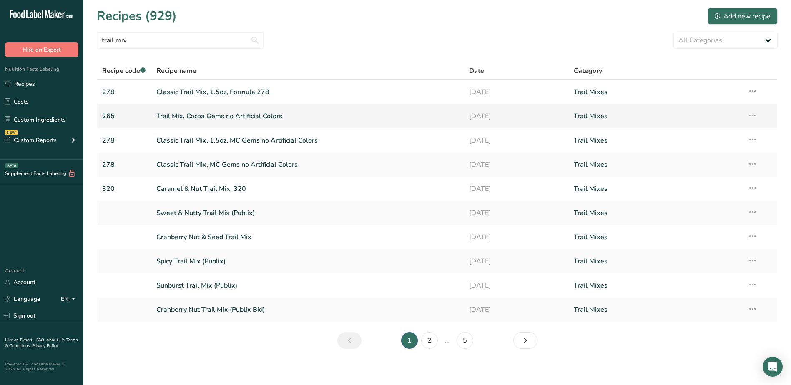
click at [219, 116] on link "Trail Mix, Cocoa Gems no Artificial Colors" at bounding box center [307, 117] width 303 height 18
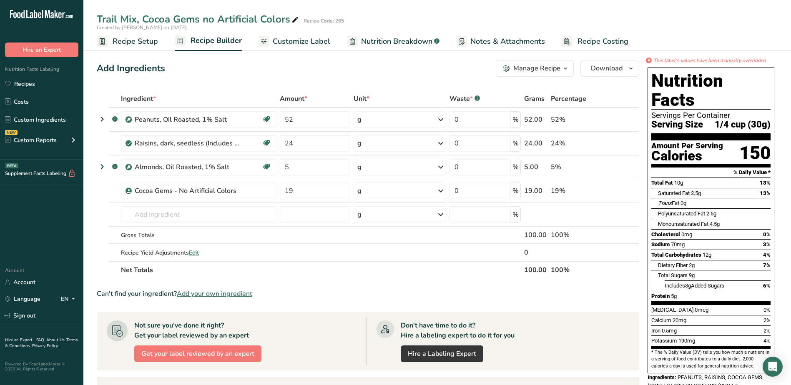
click at [289, 43] on span "Customize Label" at bounding box center [302, 41] width 58 height 11
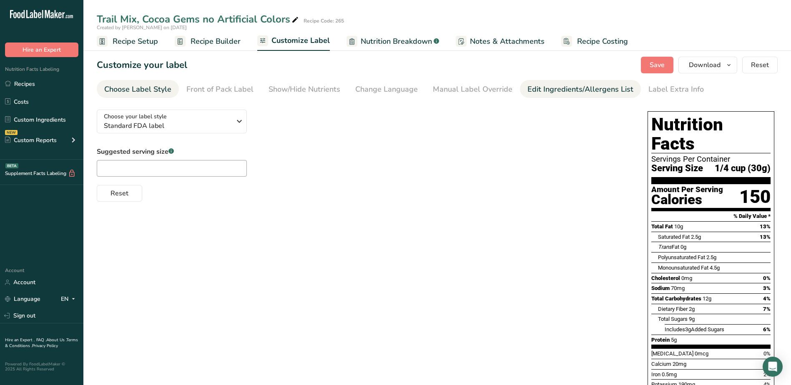
click at [546, 93] on div "Edit Ingredients/Allergens List" at bounding box center [581, 89] width 106 height 11
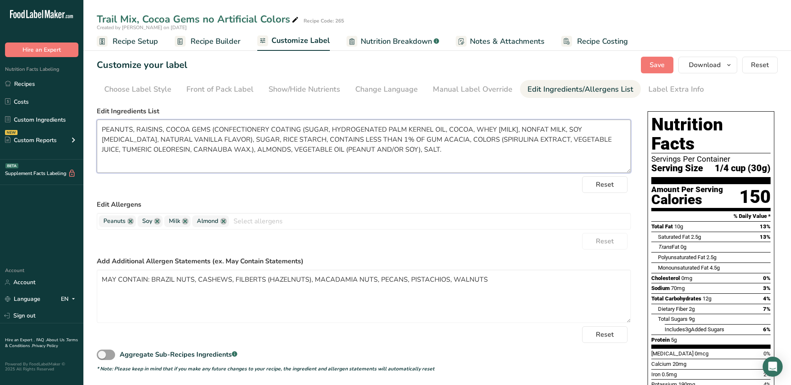
click at [512, 128] on textarea "PEANUTS, RAISINS, COCOA GEMS (CONFECTIONERY COATING (SUGAR, HYDROGENATED PALM K…" at bounding box center [364, 146] width 534 height 53
click at [159, 149] on textarea "PEANUTS, RAISINS, COCOA GEMS (CONFECTIONERY COATING (SUGAR, HYDROGENATED PALM K…" at bounding box center [364, 146] width 534 height 53
type textarea "PEANUTS, RAISINS, COCOA GEMS (CONFECTIONERY COATING (SUGAR, HYDROGENATED PALM K…"
click at [652, 59] on button "Save" at bounding box center [657, 65] width 33 height 17
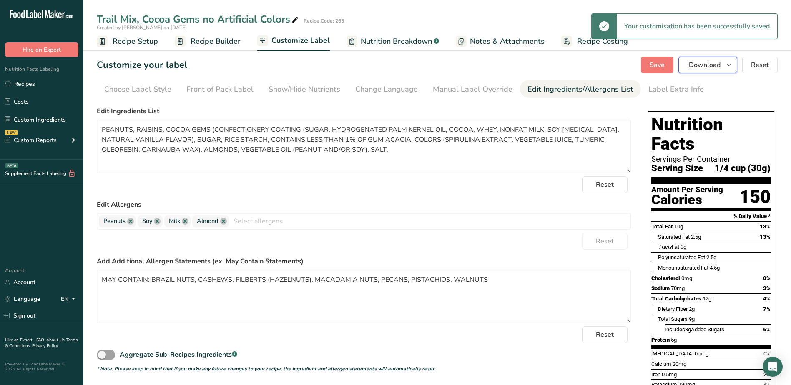
click at [727, 65] on icon "button" at bounding box center [729, 65] width 7 height 10
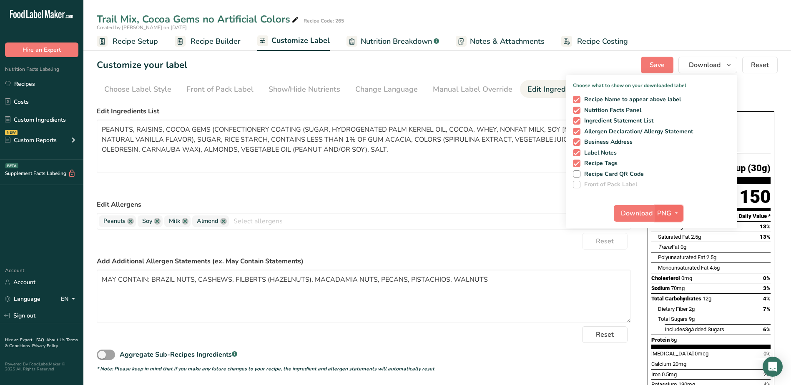
click at [673, 214] on span "button" at bounding box center [677, 214] width 10 height 10
click at [674, 272] on link "PDF" at bounding box center [670, 272] width 27 height 14
click at [638, 215] on span "Download" at bounding box center [638, 214] width 32 height 10
drag, startPoint x: 554, startPoint y: 9, endPoint x: 590, endPoint y: 17, distance: 36.7
click at [554, 9] on div "Trail Mix, Cocoa Gems no Artificial Colors Recipe Code: 265 Created by Olivia D…" at bounding box center [437, 25] width 708 height 51
